Goal: Information Seeking & Learning: Learn about a topic

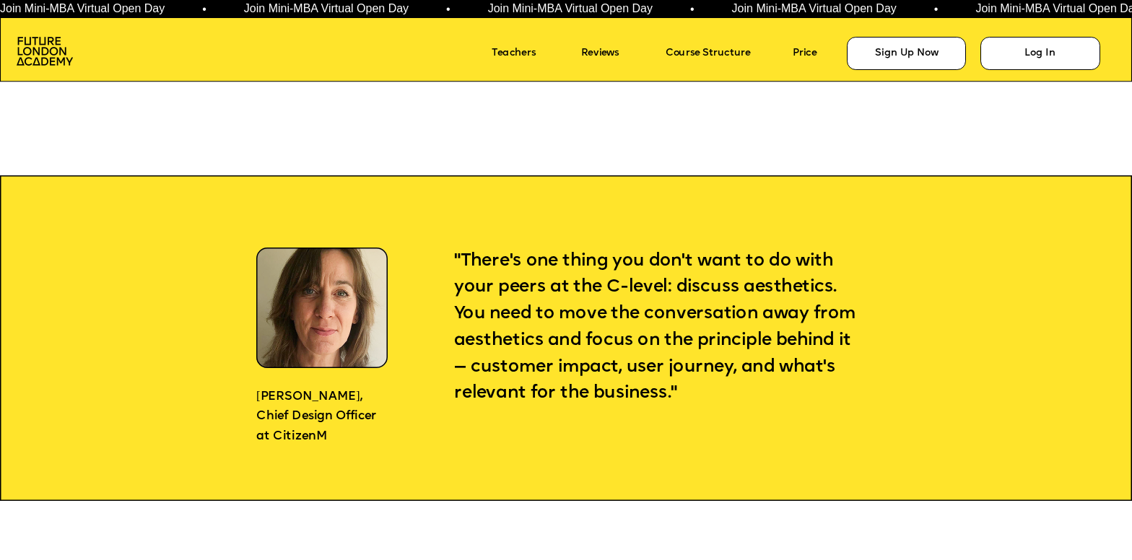
scroll to position [1187, 0]
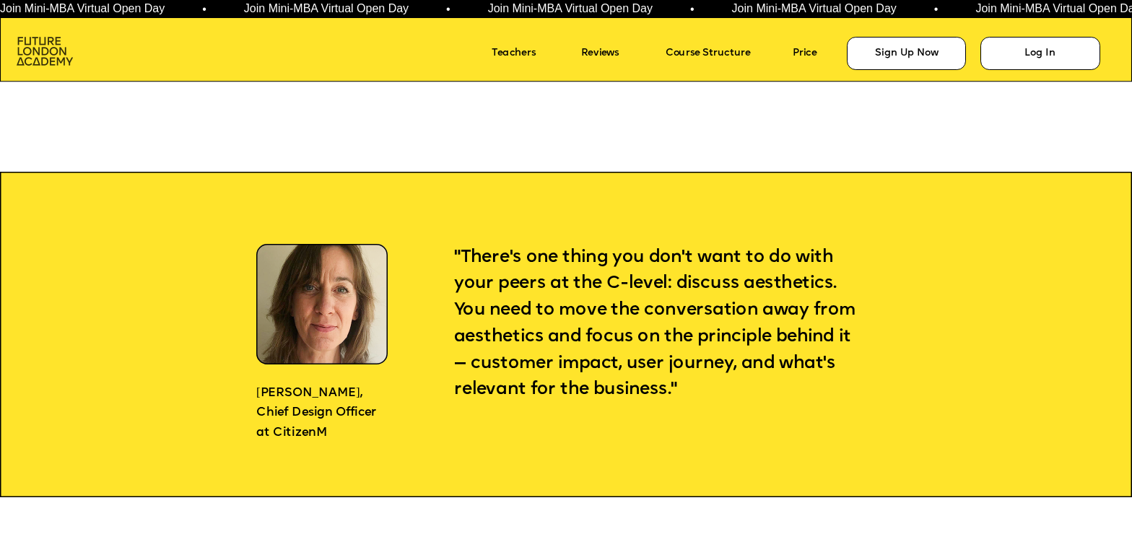
click at [54, 58] on img at bounding box center [45, 51] width 56 height 29
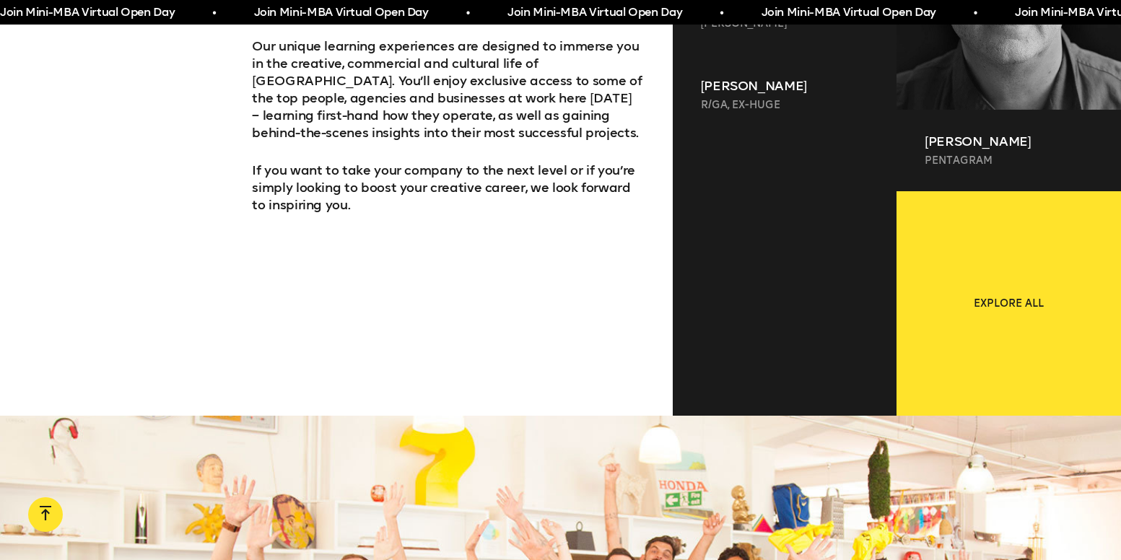
scroll to position [1093, 0]
click at [777, 220] on div at bounding box center [785, 263] width 225 height 257
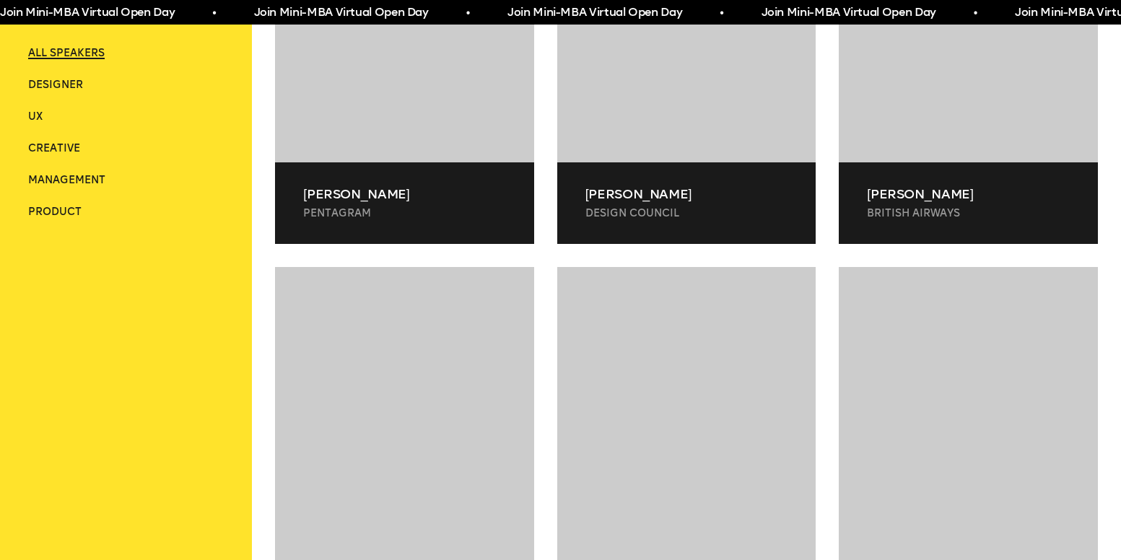
scroll to position [504, 0]
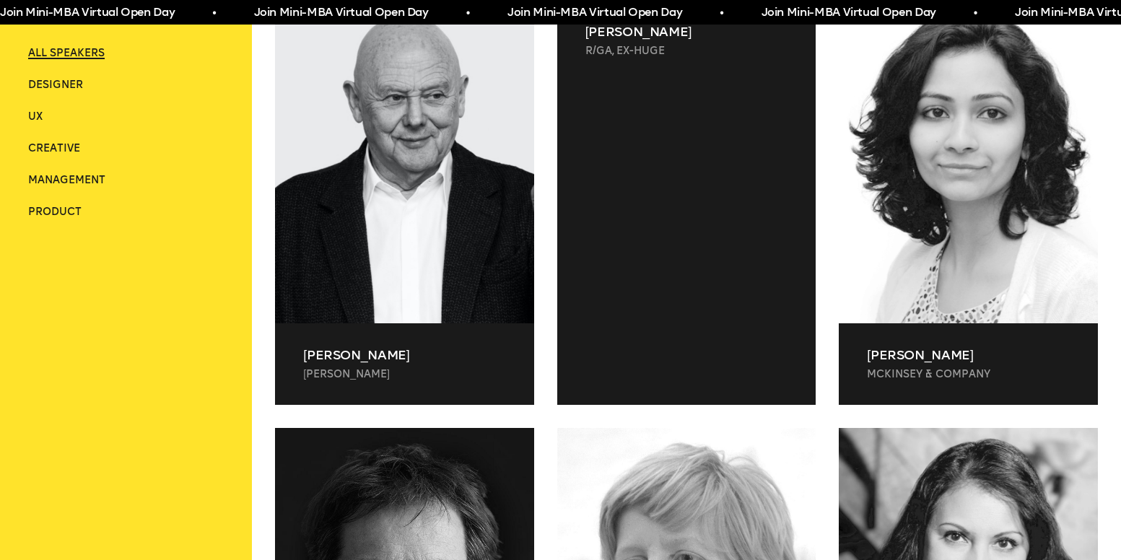
click at [672, 36] on p "Angie Yuanmalai" at bounding box center [686, 31] width 203 height 17
click at [672, 47] on p "R/GA, ex-Huge" at bounding box center [686, 51] width 203 height 14
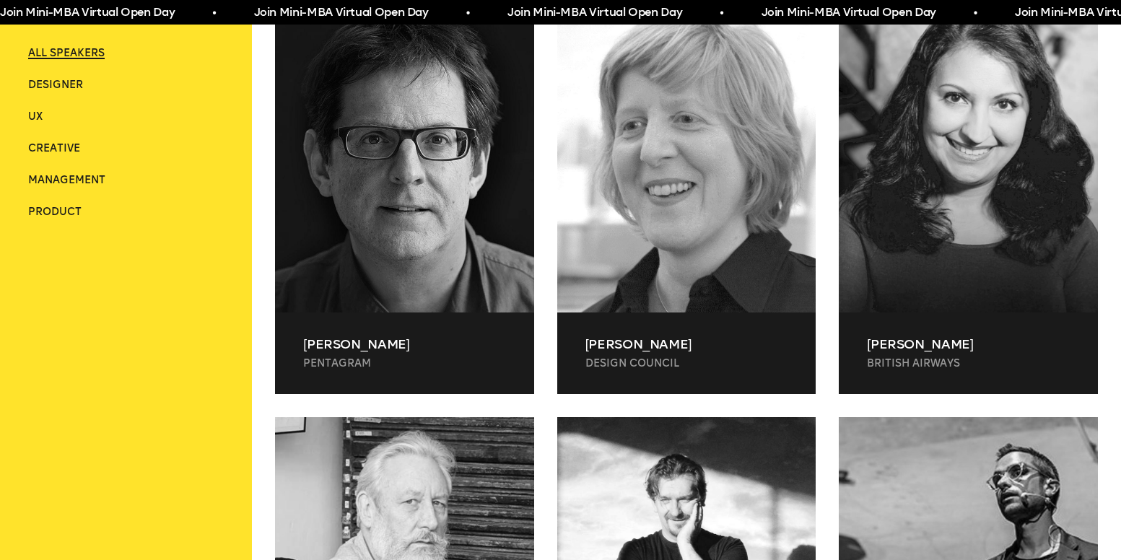
scroll to position [570, 0]
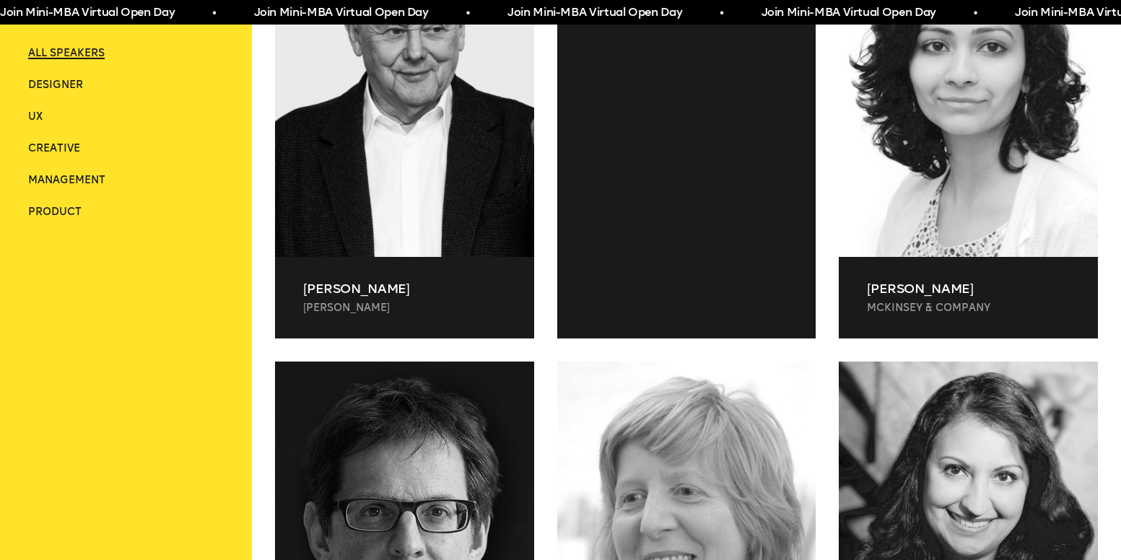
click at [658, 180] on div at bounding box center [686, 165] width 259 height 300
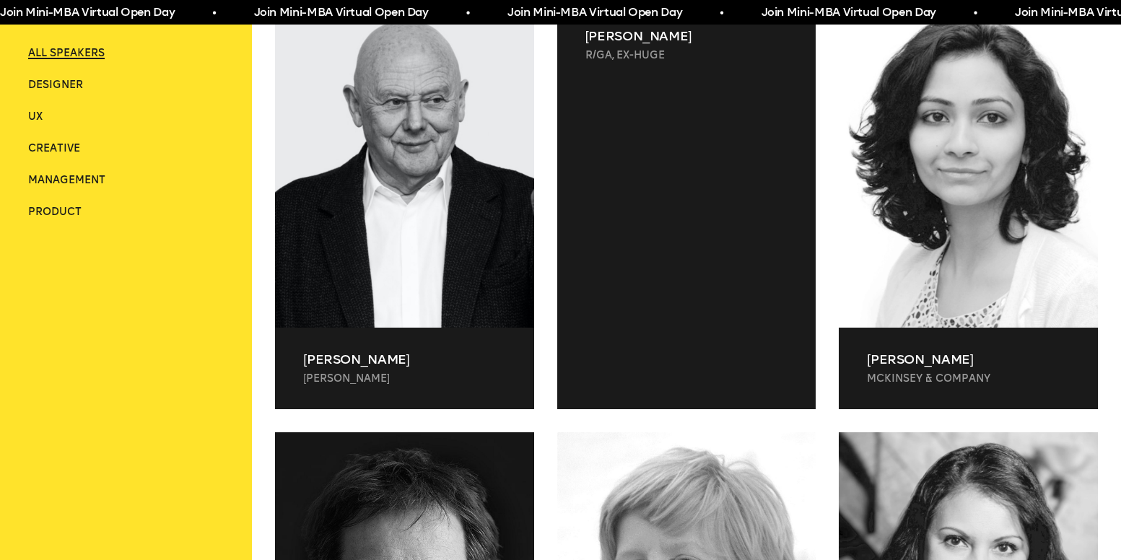
scroll to position [424, 0]
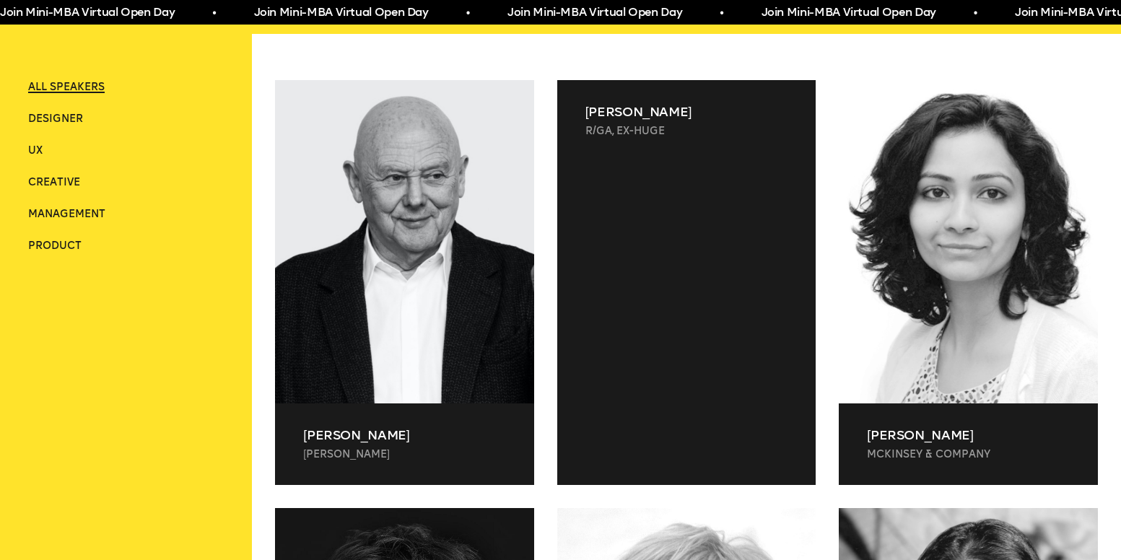
click at [640, 124] on p "R/GA, ex-Huge" at bounding box center [686, 131] width 203 height 14
click at [629, 113] on p "Angie Yuanmalai" at bounding box center [686, 111] width 203 height 17
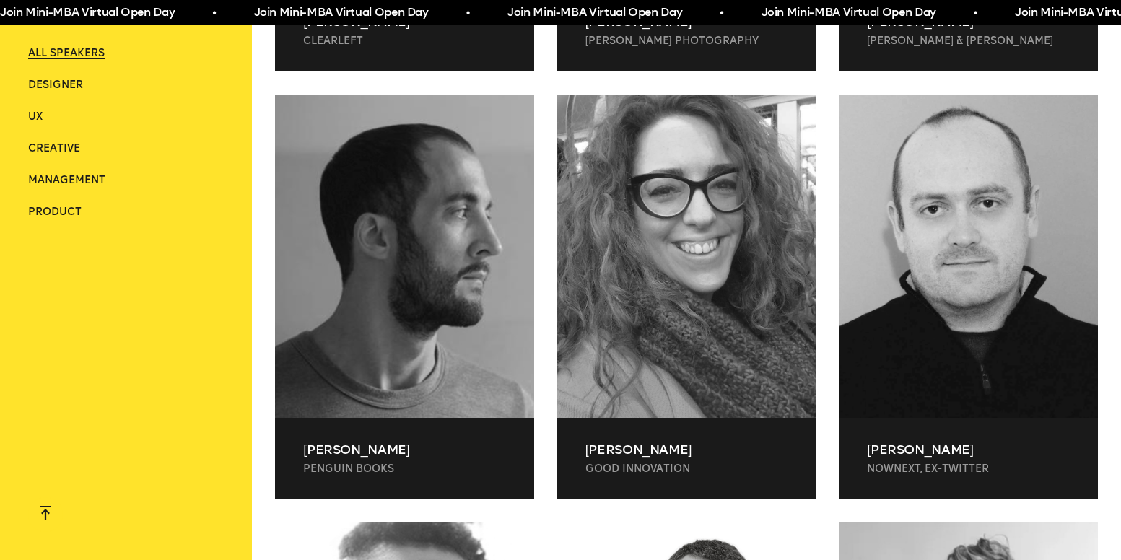
scroll to position [3887, 0]
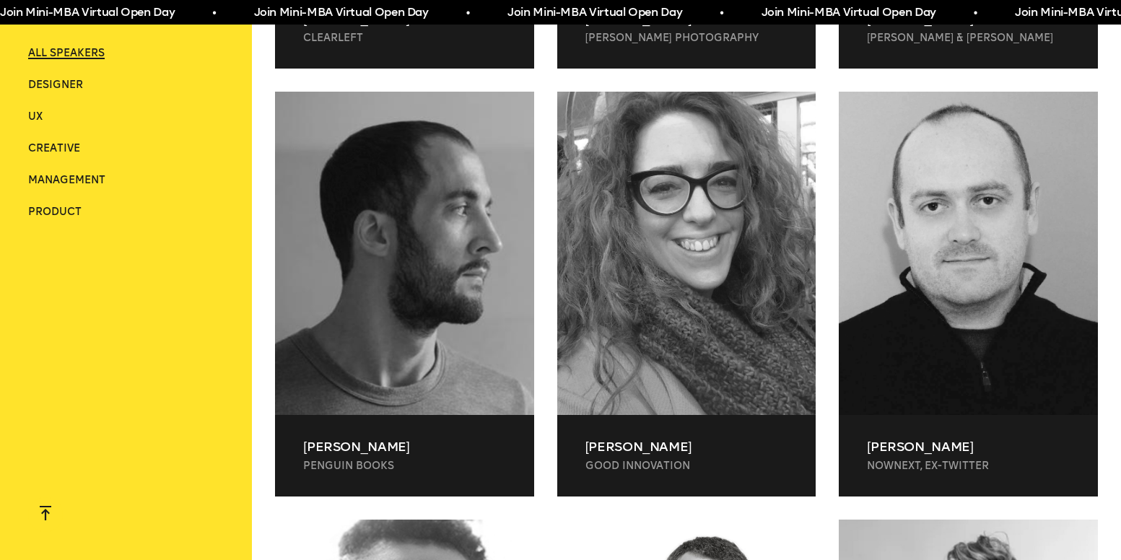
drag, startPoint x: 398, startPoint y: 115, endPoint x: 255, endPoint y: 114, distance: 143.7
